Goal: Information Seeking & Learning: Learn about a topic

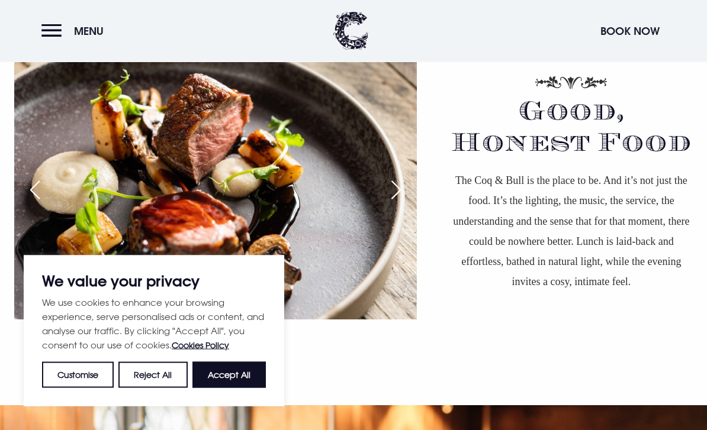
scroll to position [789, 0]
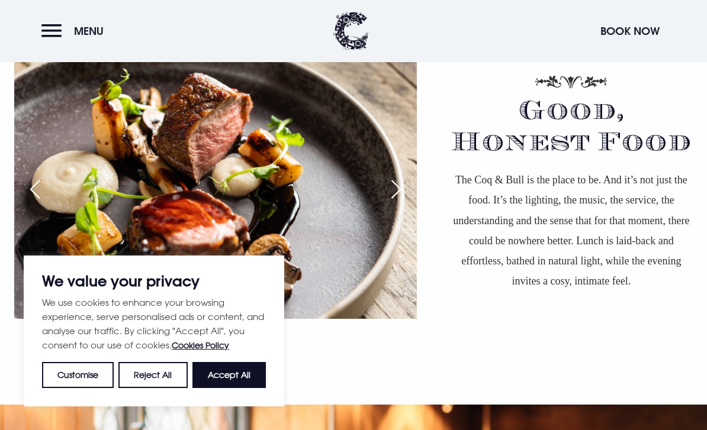
click at [222, 388] on button "Accept All" at bounding box center [228, 375] width 73 height 26
checkbox input "true"
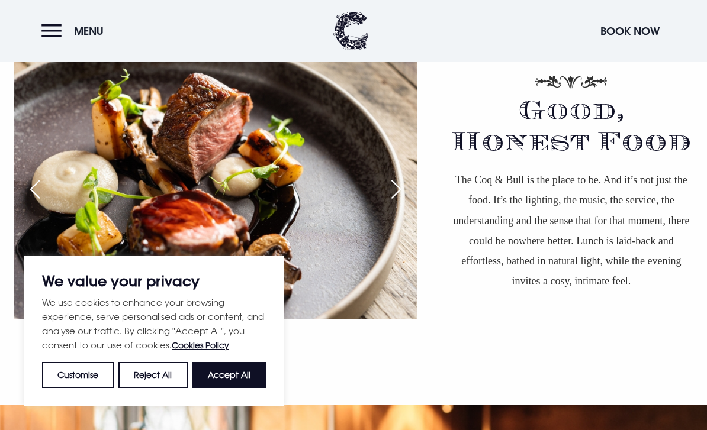
checkbox input "true"
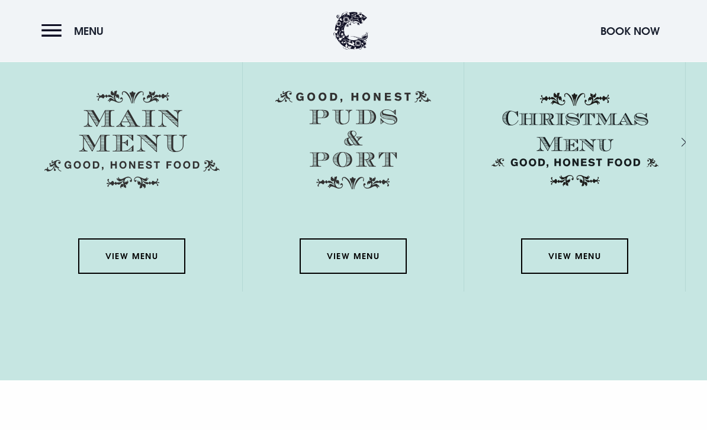
scroll to position [1717, 0]
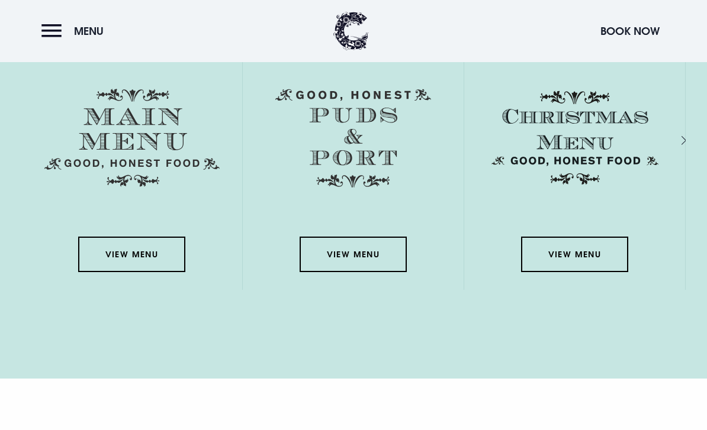
click at [179, 173] on img at bounding box center [131, 138] width 175 height 98
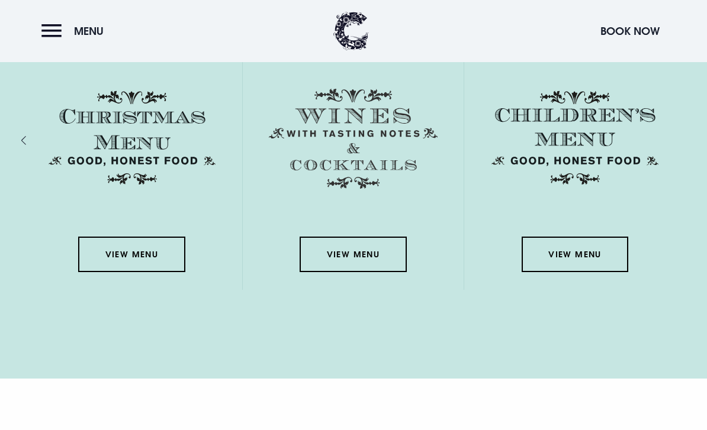
click at [137, 272] on link "View Menu" at bounding box center [131, 255] width 107 height 36
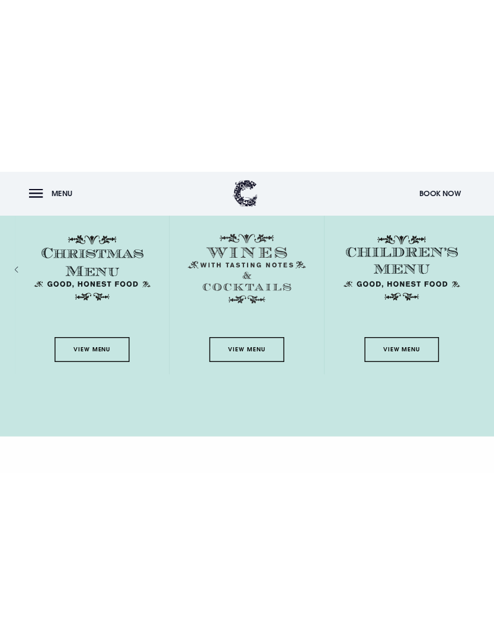
scroll to position [1332, 0]
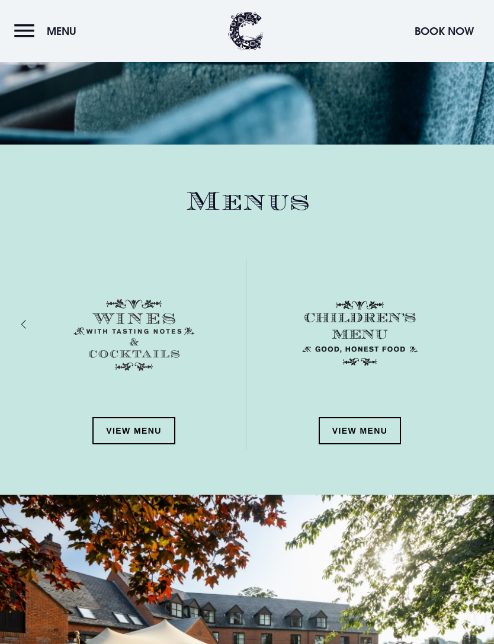
click at [36, 34] on button "Menu" at bounding box center [48, 30] width 68 height 25
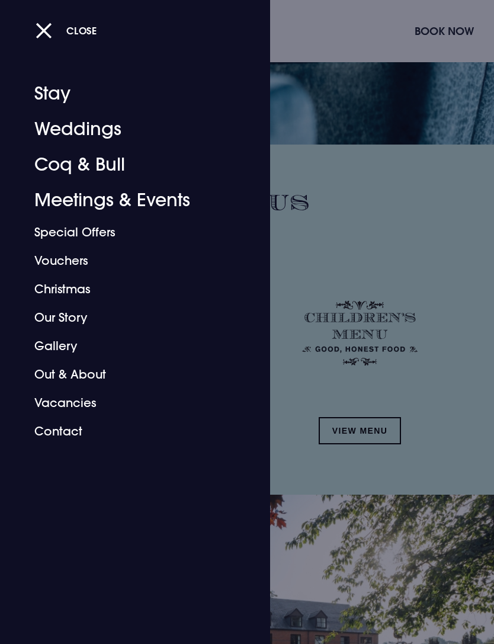
click at [1, 360] on div "Close Stay Weddings Coq & Bull Meetings & Events Special Offers Vouchers Christ…" at bounding box center [135, 322] width 270 height 644
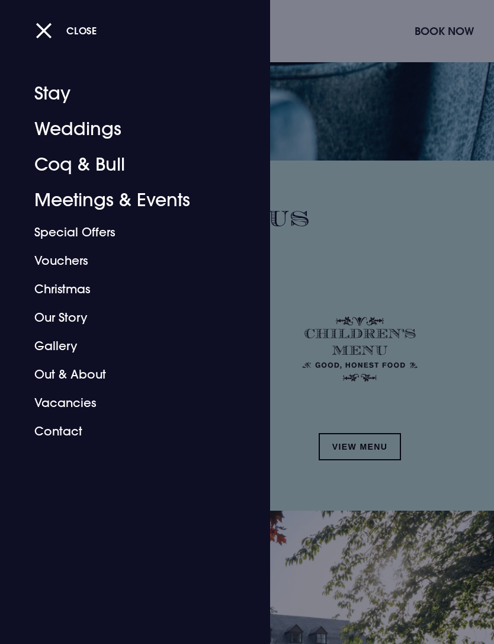
scroll to position [1315, 0]
